Goal: Find specific page/section: Find specific page/section

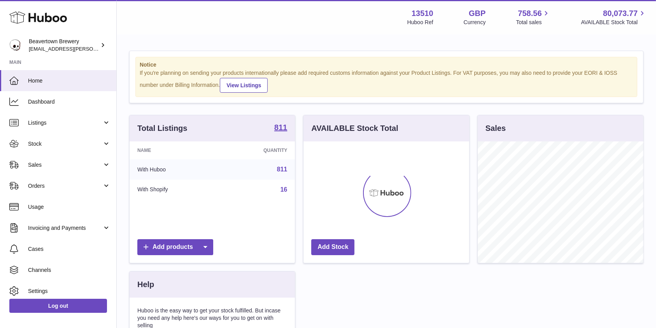
scroll to position [121, 165]
click at [62, 161] on span "Sales" at bounding box center [65, 164] width 74 height 7
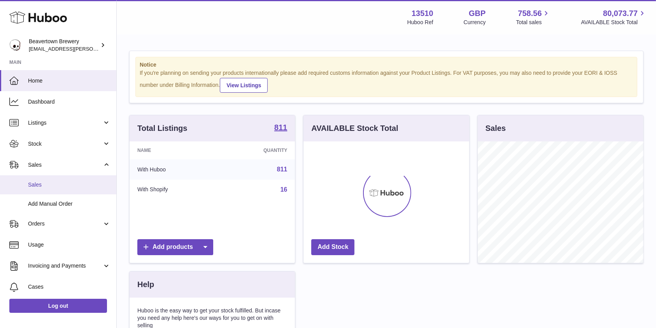
drag, startPoint x: 47, startPoint y: 180, endPoint x: 51, endPoint y: 179, distance: 4.0
click at [47, 180] on link "Sales" at bounding box center [58, 184] width 116 height 19
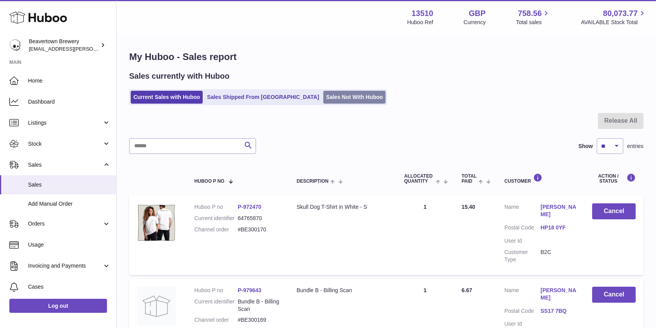
click at [323, 98] on link "Sales Not With Huboo" at bounding box center [354, 97] width 62 height 13
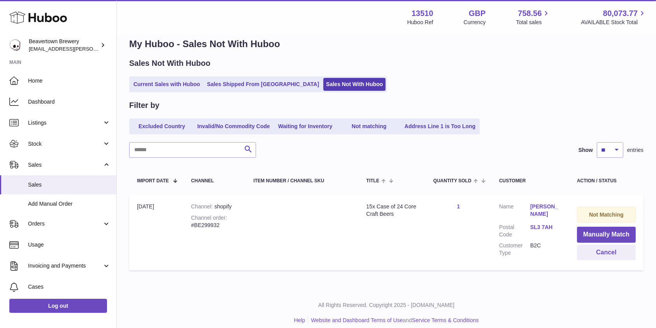
scroll to position [20, 0]
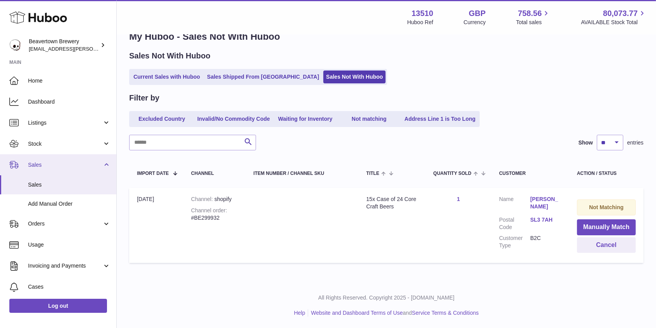
click at [50, 161] on span "Sales" at bounding box center [65, 164] width 74 height 7
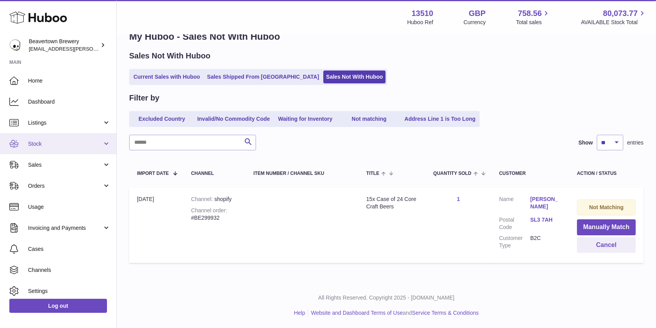
click at [51, 144] on span "Stock" at bounding box center [65, 143] width 74 height 7
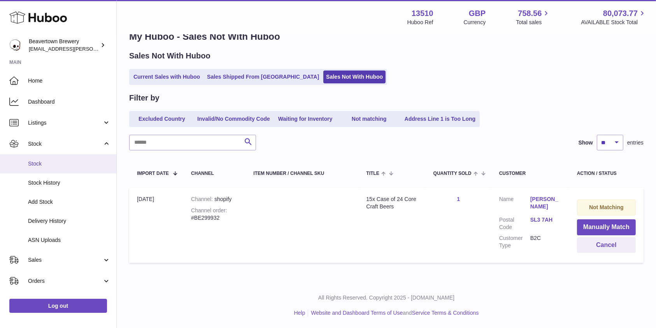
click at [49, 168] on link "Stock" at bounding box center [58, 163] width 116 height 19
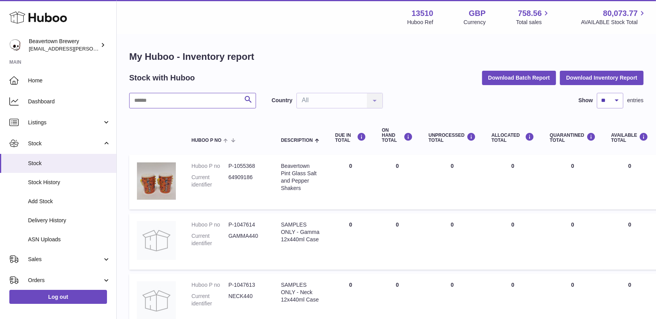
click at [168, 105] on input "text" at bounding box center [192, 101] width 127 height 16
type input "****"
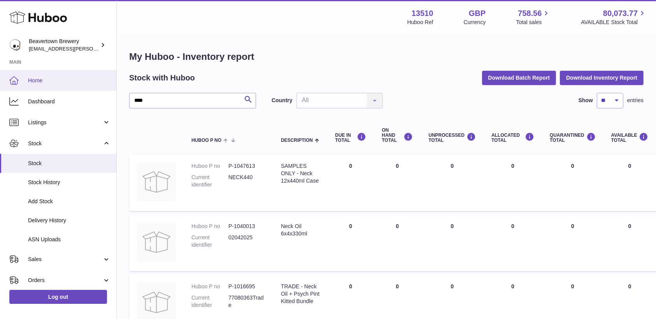
drag, startPoint x: 56, startPoint y: 75, endPoint x: 60, endPoint y: 72, distance: 5.5
click at [56, 75] on link "Home" at bounding box center [58, 80] width 116 height 21
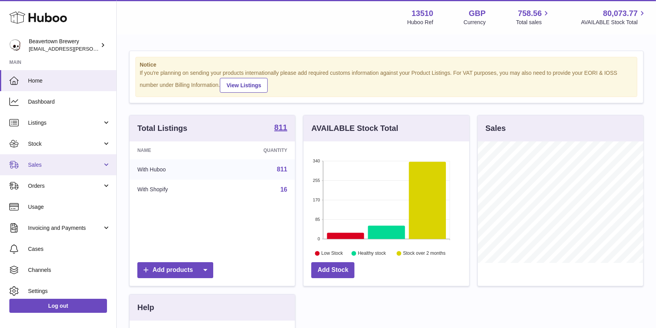
click at [33, 171] on link "Sales" at bounding box center [58, 164] width 116 height 21
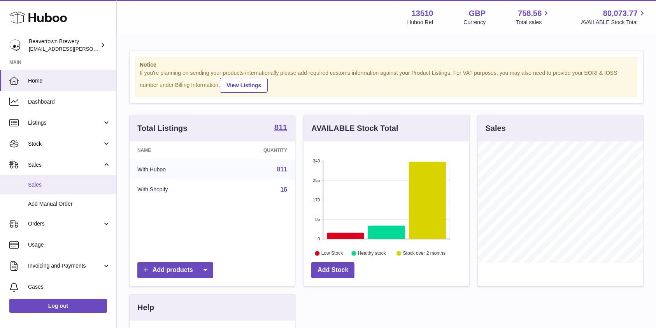
click at [32, 191] on link "Sales" at bounding box center [58, 184] width 116 height 19
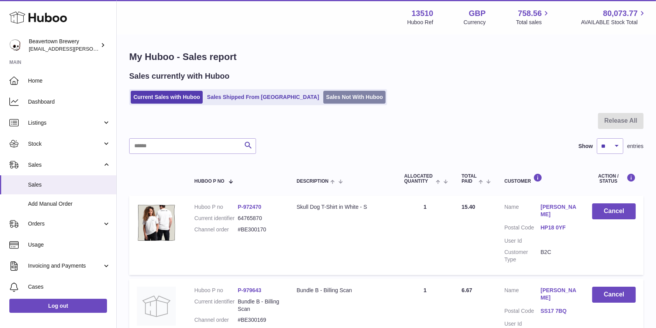
click at [323, 98] on link "Sales Not With Huboo" at bounding box center [354, 97] width 62 height 13
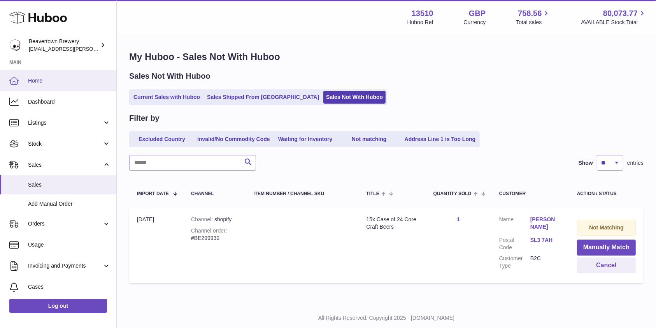
click at [64, 83] on span "Home" at bounding box center [69, 80] width 82 height 7
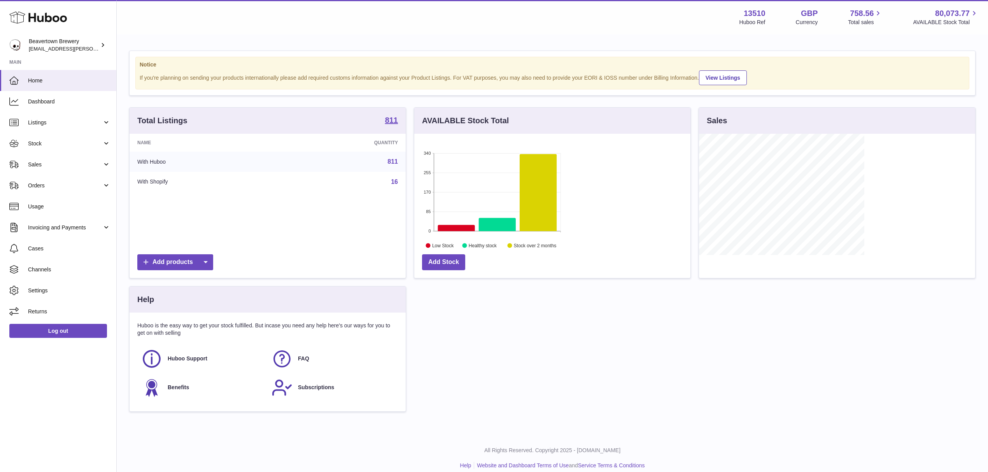
scroll to position [121, 276]
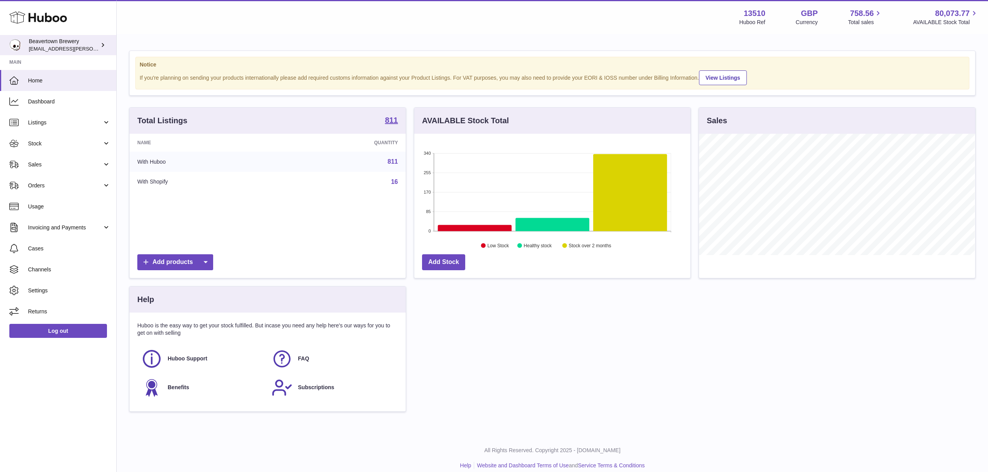
drag, startPoint x: 59, startPoint y: 46, endPoint x: 70, endPoint y: 54, distance: 14.4
click at [59, 46] on span "[EMAIL_ADDRESS][PERSON_NAME][DOMAIN_NAME]" at bounding box center [92, 49] width 127 height 6
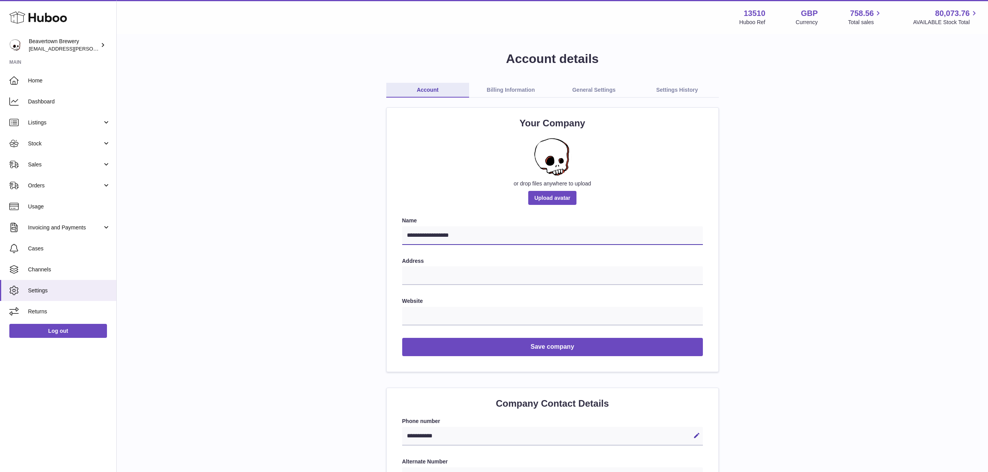
drag, startPoint x: 472, startPoint y: 234, endPoint x: 349, endPoint y: 223, distance: 123.9
drag, startPoint x: 764, startPoint y: 10, endPoint x: 732, endPoint y: 10, distance: 31.9
click at [740, 10] on div "13510 Huboo Ref GBP Currency 758.56 Total sales 80,073.76 AVAILABLE Stock Total" at bounding box center [859, 17] width 239 height 18
copy strong "13510"
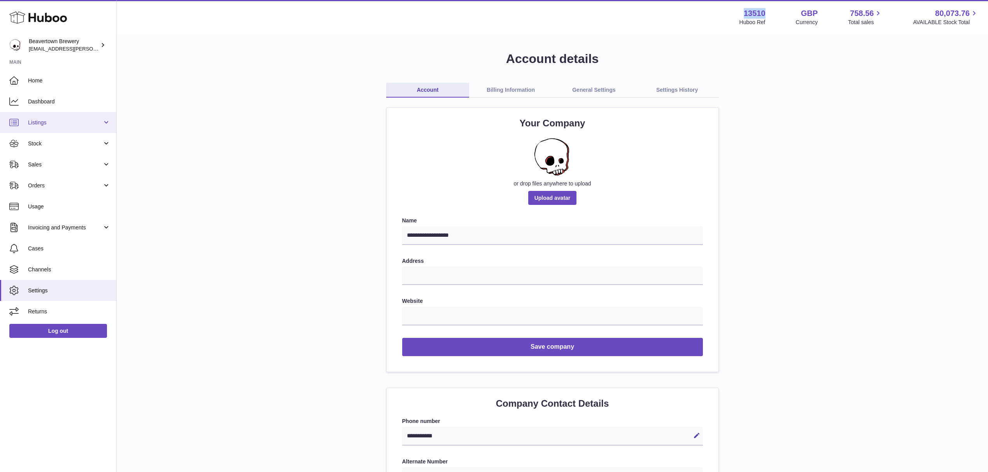
click at [54, 121] on span "Listings" at bounding box center [65, 122] width 74 height 7
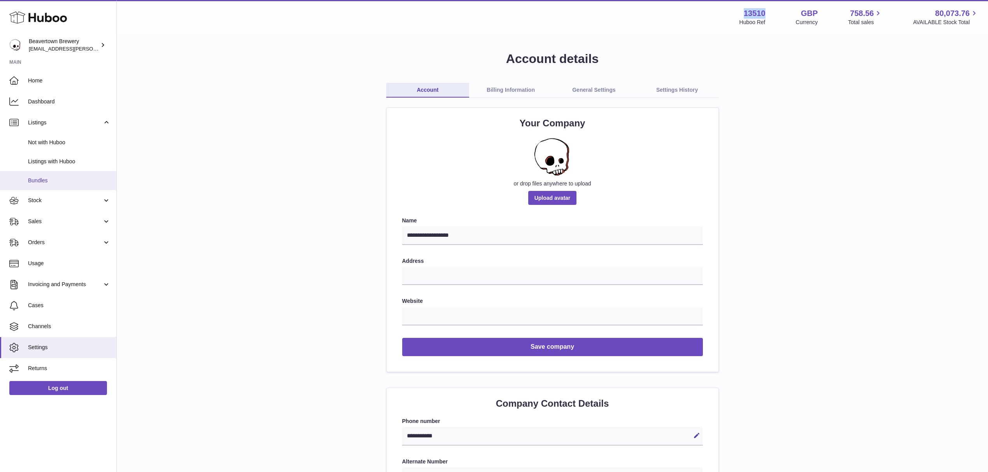
click at [53, 177] on span "Bundles" at bounding box center [69, 180] width 82 height 7
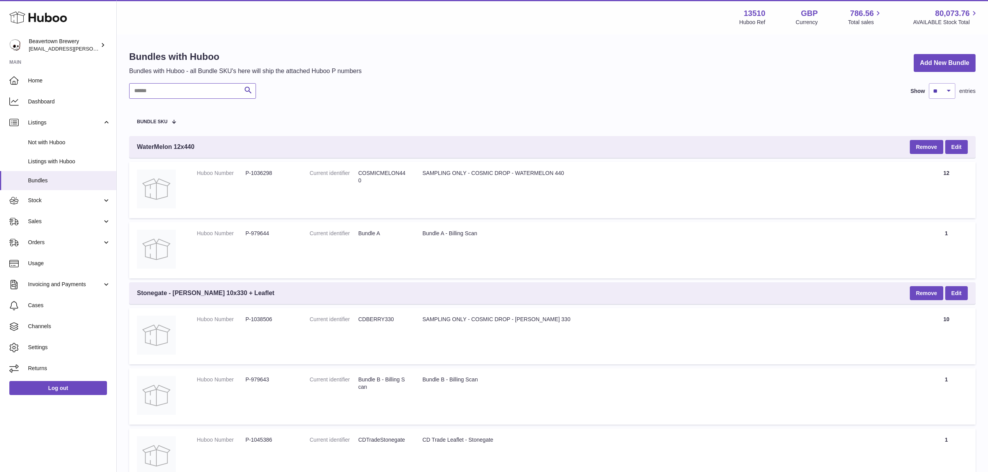
click at [175, 83] on input "text" at bounding box center [192, 91] width 127 height 16
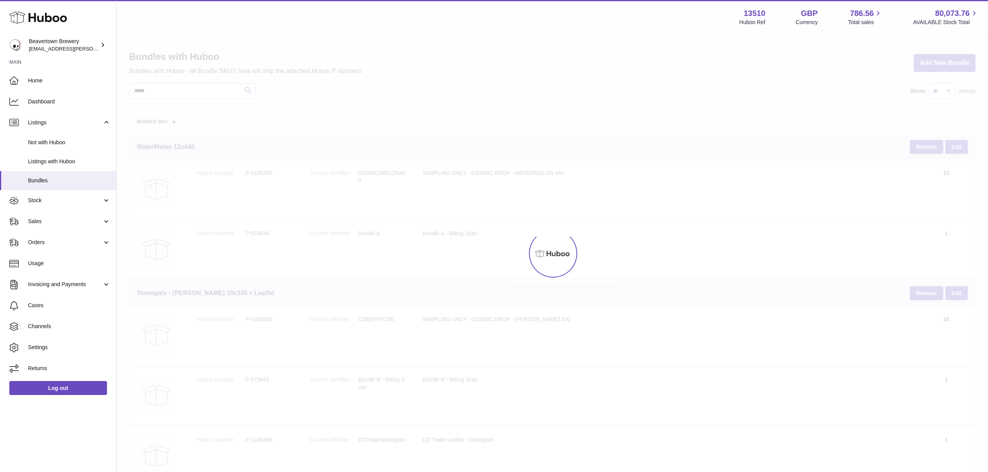
click at [183, 88] on div at bounding box center [552, 253] width 871 height 437
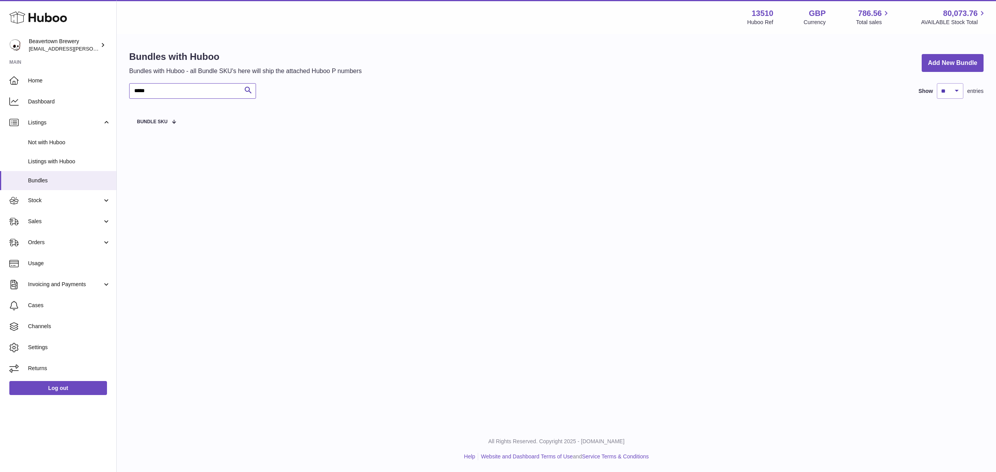
click at [191, 92] on input "*****" at bounding box center [192, 91] width 127 height 16
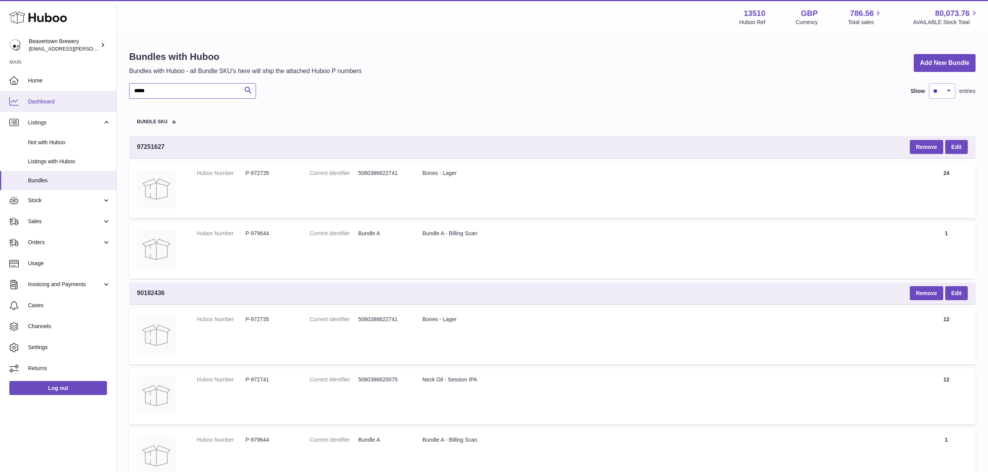
drag, startPoint x: 195, startPoint y: 93, endPoint x: 73, endPoint y: 94, distance: 122.2
paste input "***"
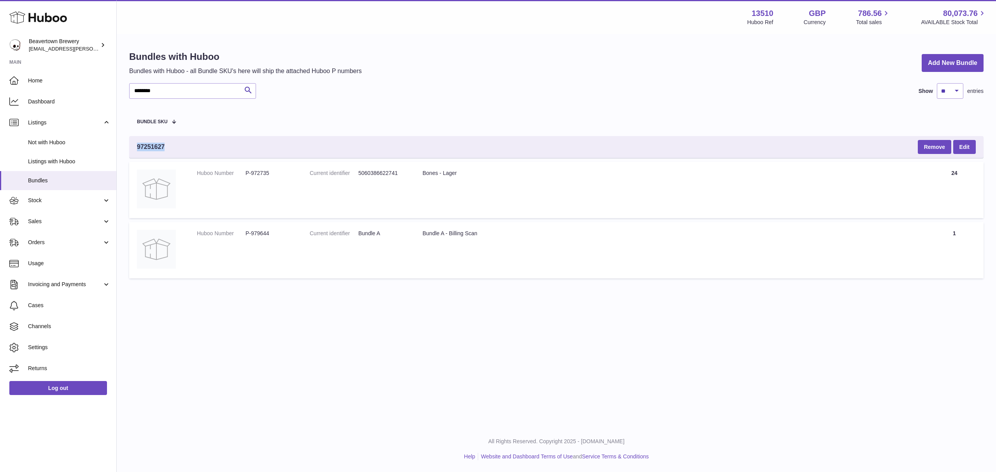
drag, startPoint x: 190, startPoint y: 149, endPoint x: 137, endPoint y: 148, distance: 53.3
click at [137, 148] on div "97251627 Remove Edit" at bounding box center [556, 147] width 854 height 22
copy span "97251627"
drag, startPoint x: 170, startPoint y: 92, endPoint x: 96, endPoint y: 86, distance: 74.5
click at [96, 86] on div "Huboo Beavertown Brewery kit.lowe@beavertownbrewery.co.uk Main Home Dashboard L…" at bounding box center [498, 236] width 996 height 472
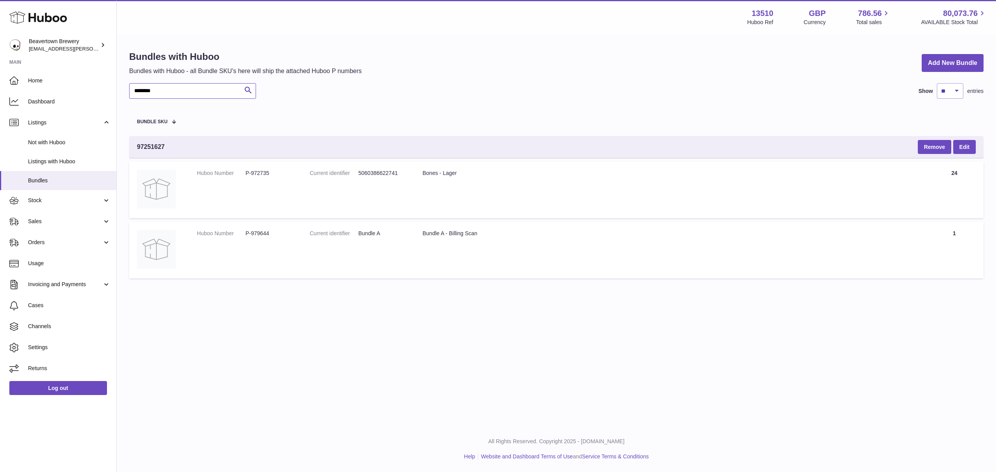
paste input "text"
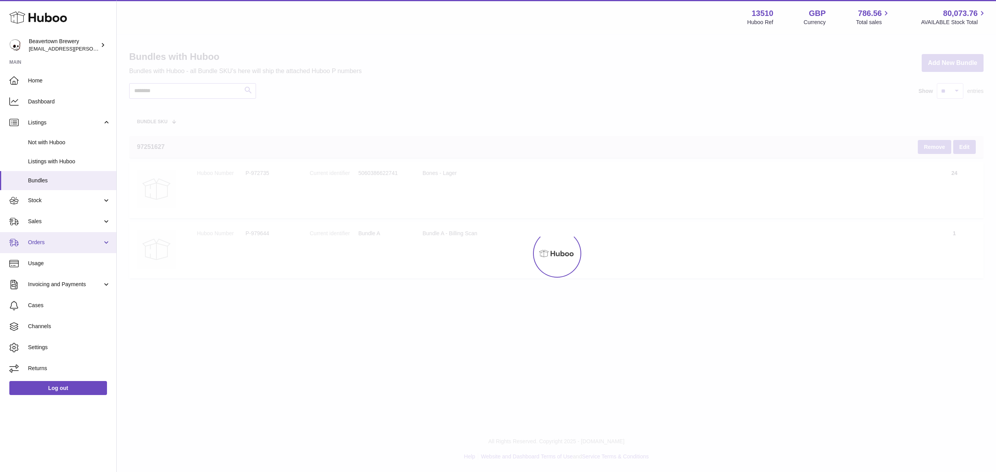
type input "********"
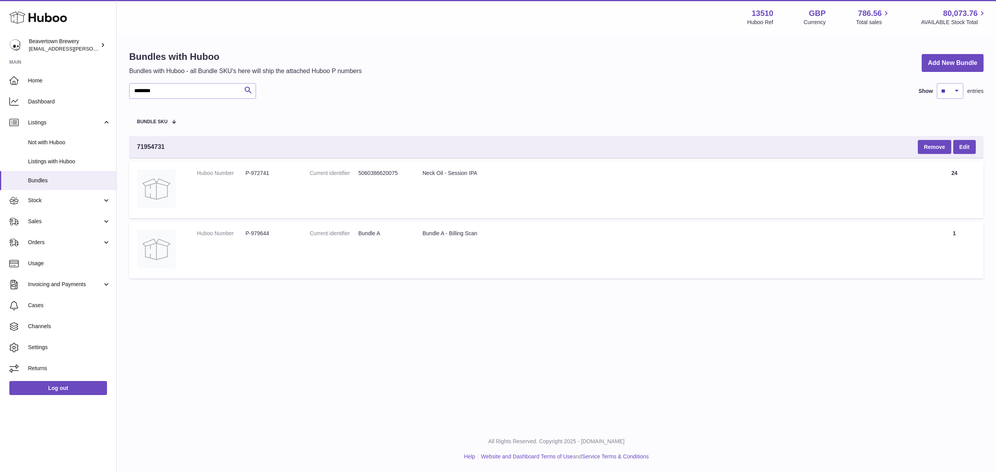
click at [152, 149] on span "71954731" at bounding box center [151, 147] width 28 height 9
copy span "71954731"
click at [52, 80] on span "Home" at bounding box center [69, 80] width 82 height 7
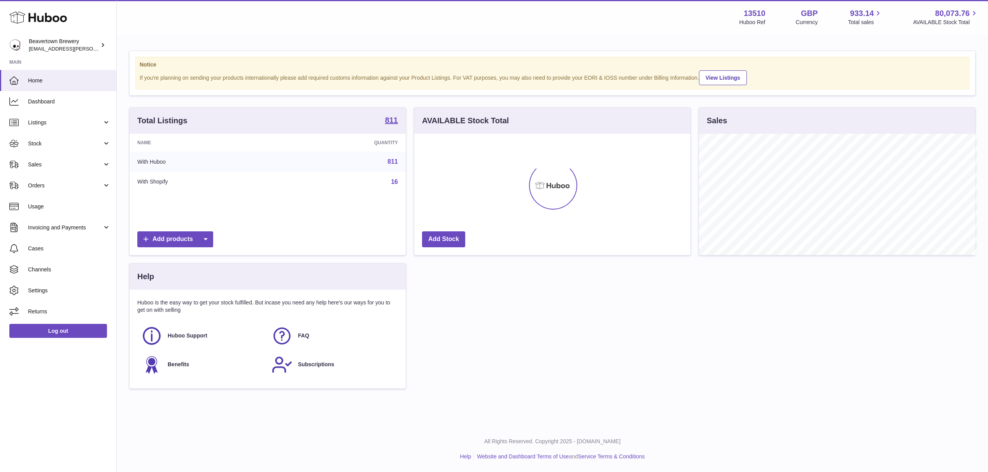
scroll to position [388904, 388749]
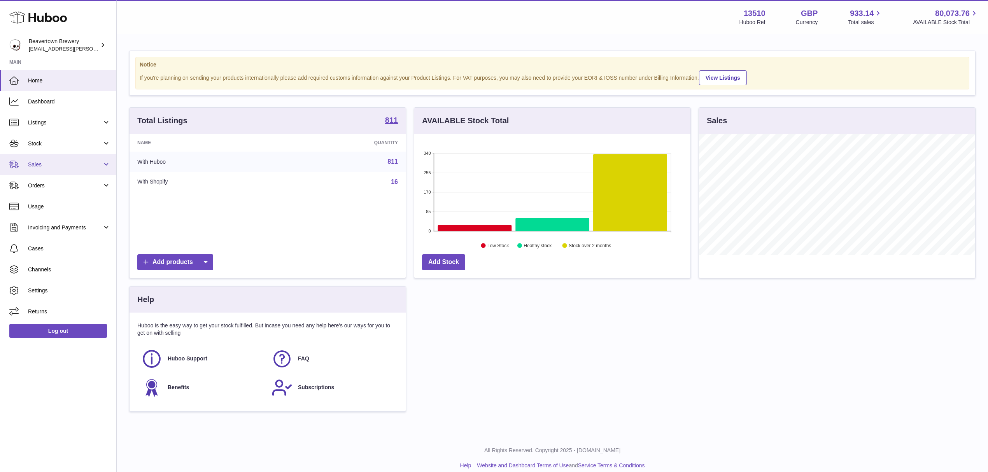
click at [60, 167] on span "Sales" at bounding box center [65, 164] width 74 height 7
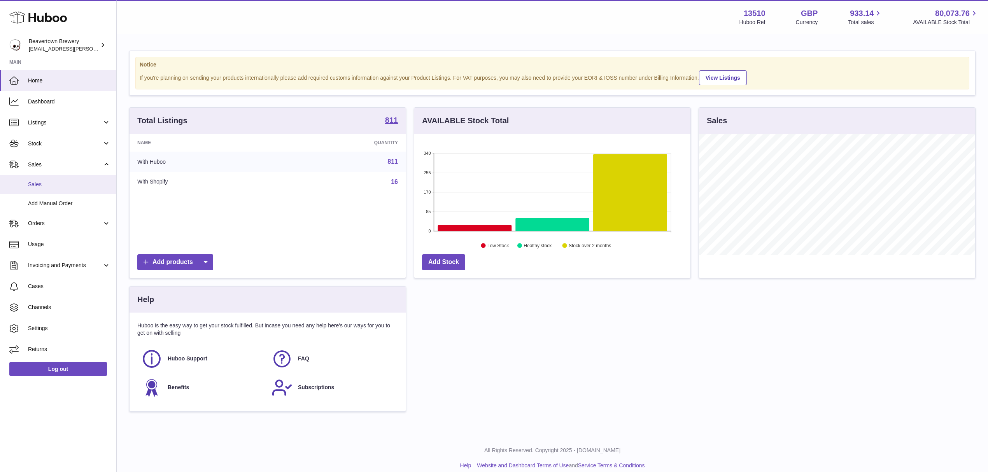
click at [53, 185] on span "Sales" at bounding box center [69, 184] width 82 height 7
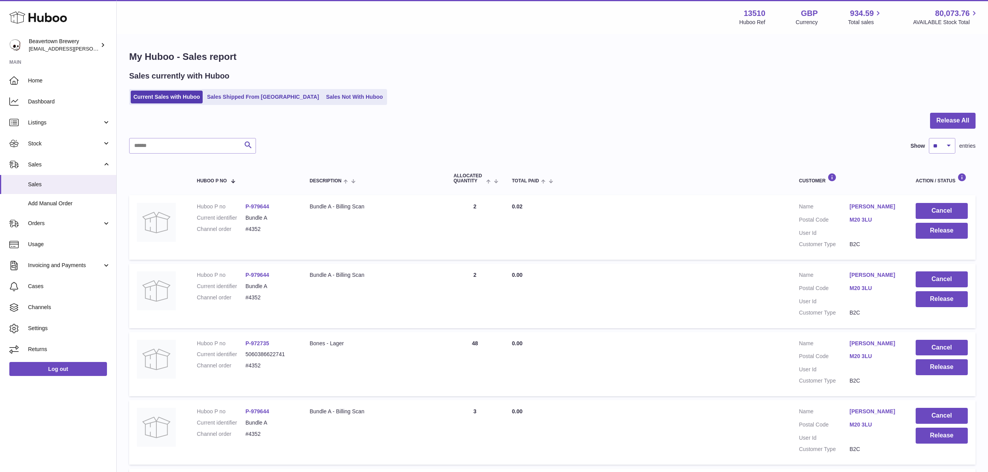
click at [294, 79] on div "Sales currently with Huboo" at bounding box center [552, 76] width 847 height 11
click at [328, 120] on div at bounding box center [552, 125] width 847 height 25
click at [324, 102] on link "Sales Not With Huboo" at bounding box center [354, 97] width 62 height 13
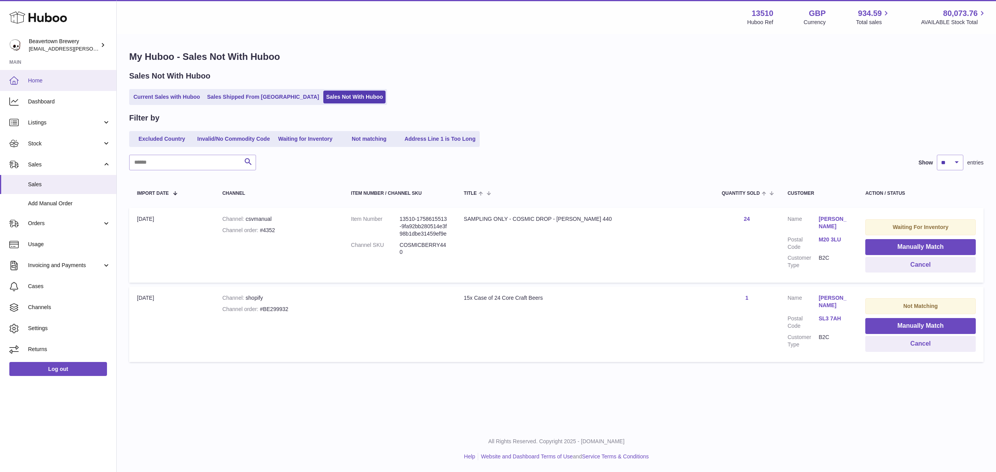
click at [58, 70] on link "Home" at bounding box center [58, 80] width 116 height 21
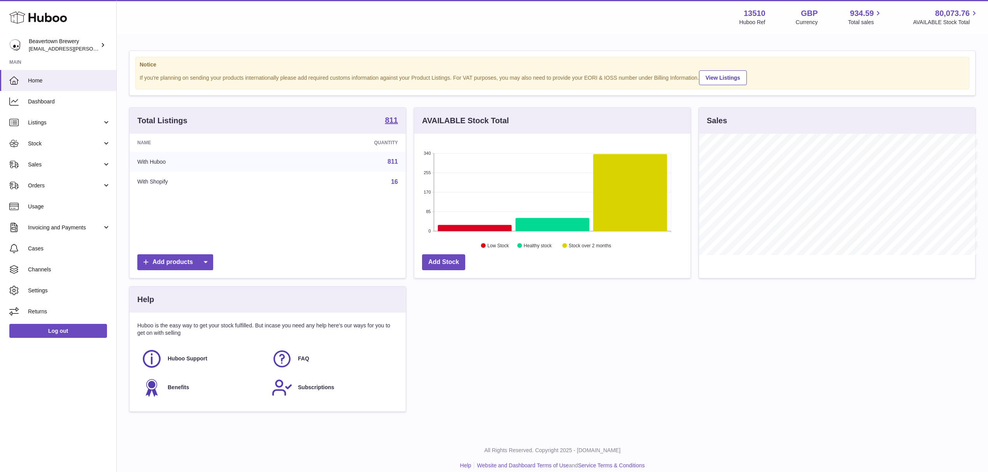
scroll to position [388904, 388749]
click at [26, 114] on link "Listings" at bounding box center [58, 122] width 116 height 21
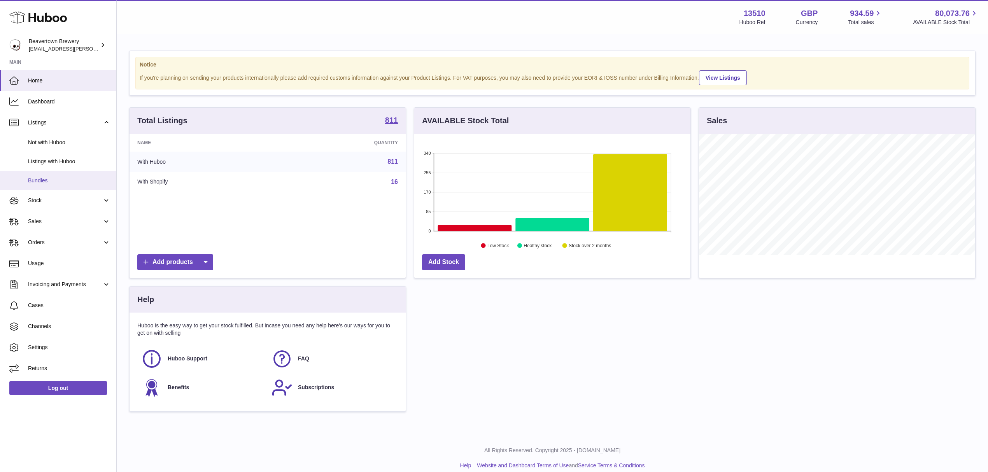
click at [44, 179] on span "Bundles" at bounding box center [69, 180] width 82 height 7
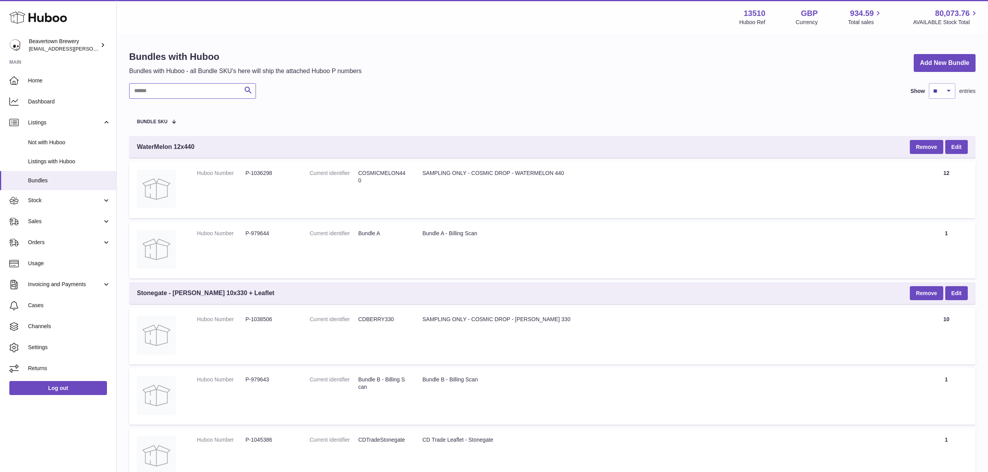
click at [179, 86] on input "text" at bounding box center [192, 91] width 127 height 16
paste input "********"
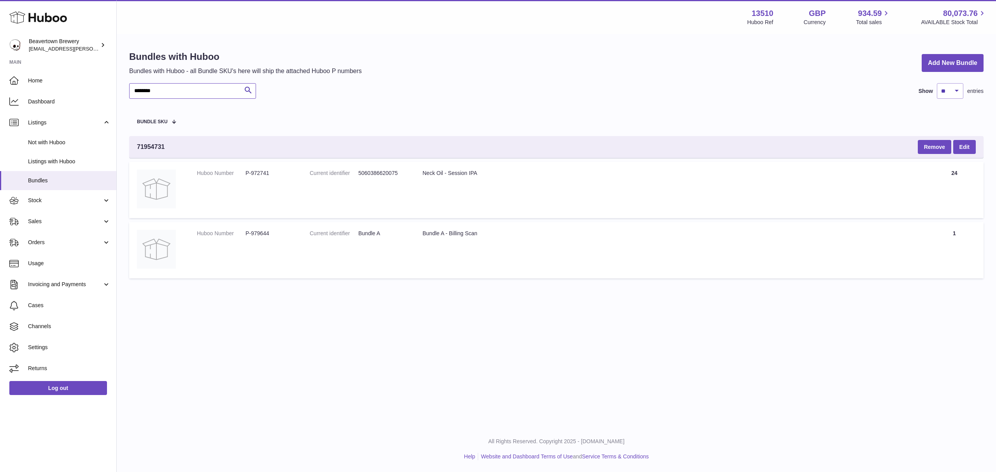
type input "********"
